Goal: Task Accomplishment & Management: Complete application form

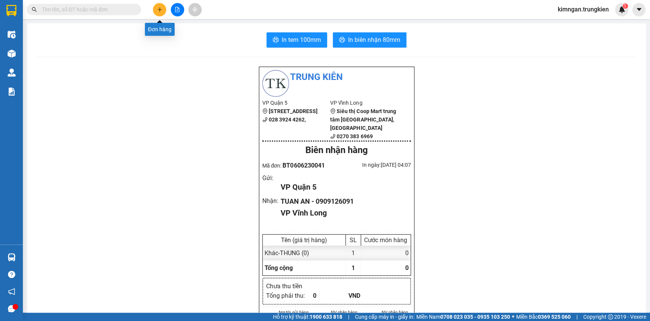
click at [158, 13] on button at bounding box center [159, 9] width 13 height 13
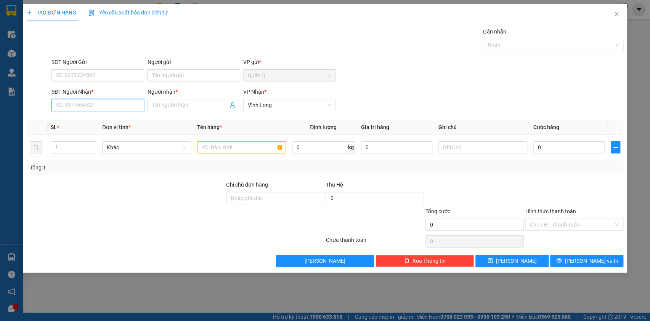
click at [112, 99] on input "SĐT Người Nhận *" at bounding box center [97, 105] width 93 height 12
click at [121, 114] on div "SĐT Người Nhận * VD: 0377654321" at bounding box center [97, 101] width 93 height 27
click at [89, 108] on input "SĐT Người Nhận *" at bounding box center [97, 105] width 93 height 12
type input "9"
click at [221, 295] on div "TẠO ĐƠN HÀNG Yêu cầu xuất hóa đơn điện tử Transit Pickup Surcharge Ids Transit …" at bounding box center [325, 160] width 650 height 321
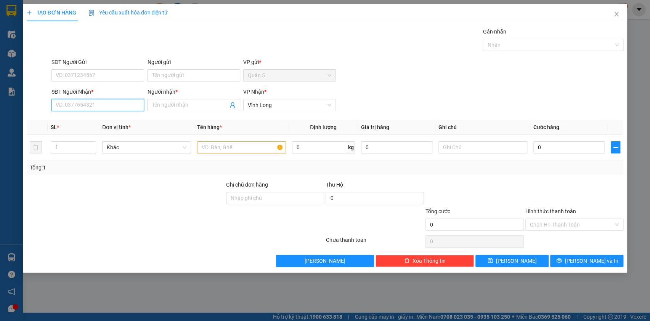
click at [115, 109] on input "SĐT Người Nhận *" at bounding box center [97, 105] width 93 height 12
type input "0"
type input "9"
click at [98, 107] on input "SĐT Người Nhận *" at bounding box center [97, 105] width 93 height 12
click at [103, 164] on div "Tổng: 1" at bounding box center [140, 168] width 221 height 8
